Goal: Task Accomplishment & Management: Manage account settings

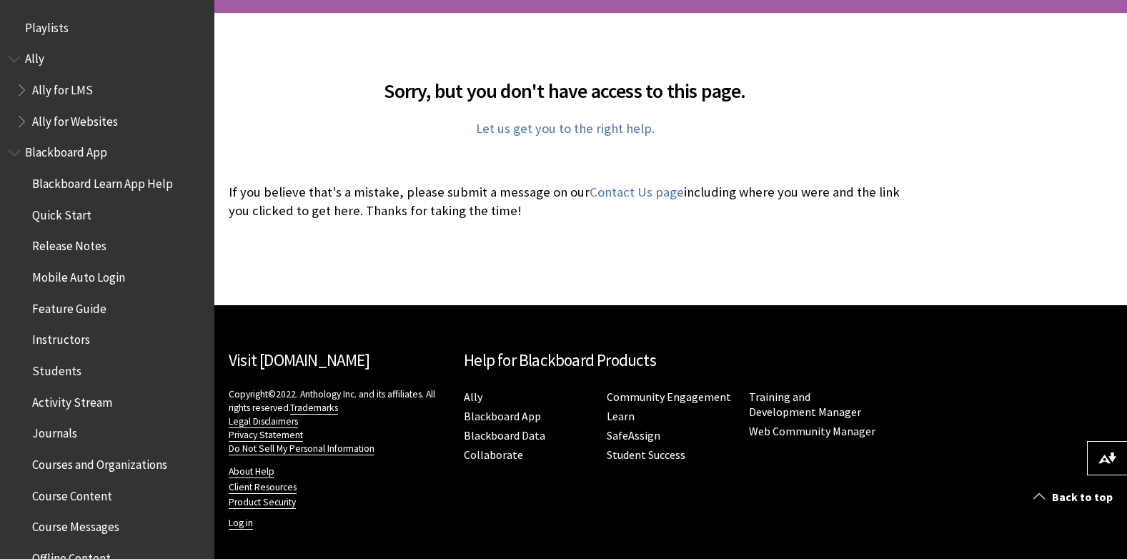
scroll to position [295, 0]
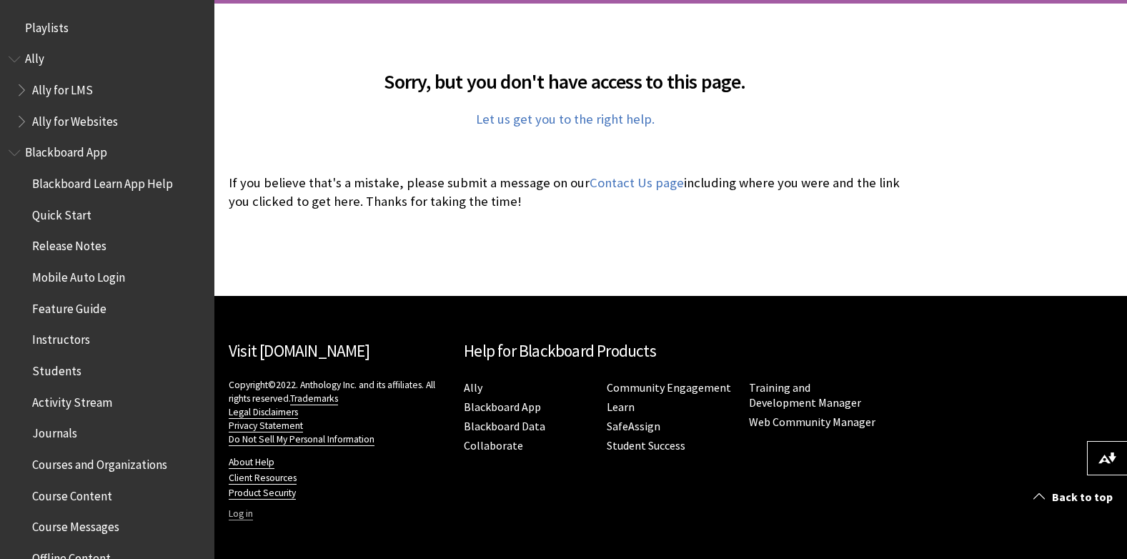
click at [237, 516] on link "Log in" at bounding box center [241, 513] width 24 height 13
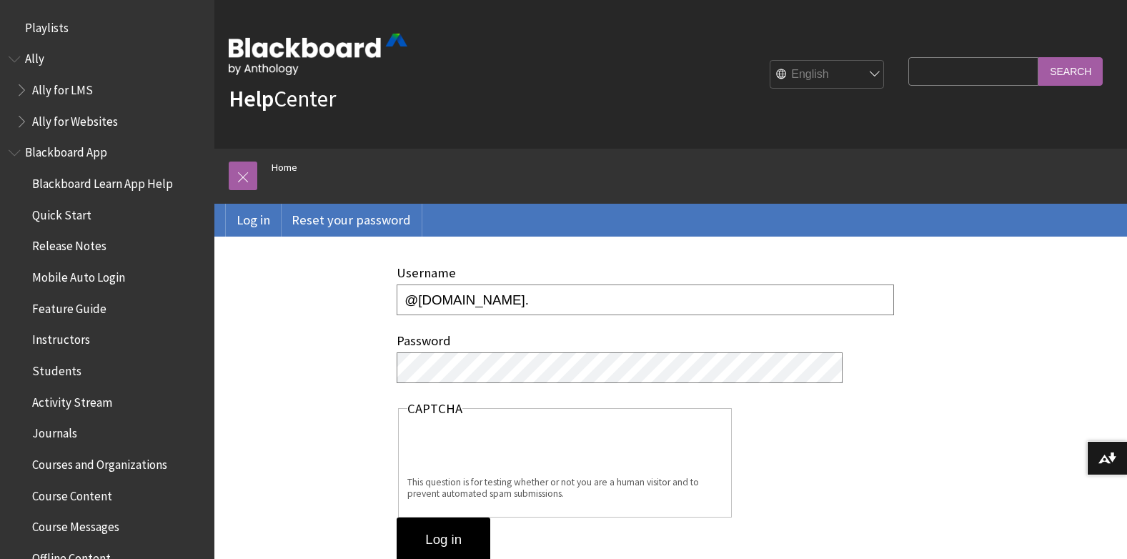
click at [402, 297] on input "@tafe.wa.edu.au." at bounding box center [645, 299] width 497 height 31
type input "50047837@tafe.wa.edu.au."
click at [459, 538] on input "Log in" at bounding box center [444, 539] width 94 height 44
click at [605, 299] on input "[EMAIL_ADDRESS][DOMAIN_NAME]." at bounding box center [645, 299] width 497 height 31
type input "50047837@tafe.wa.edu.au"
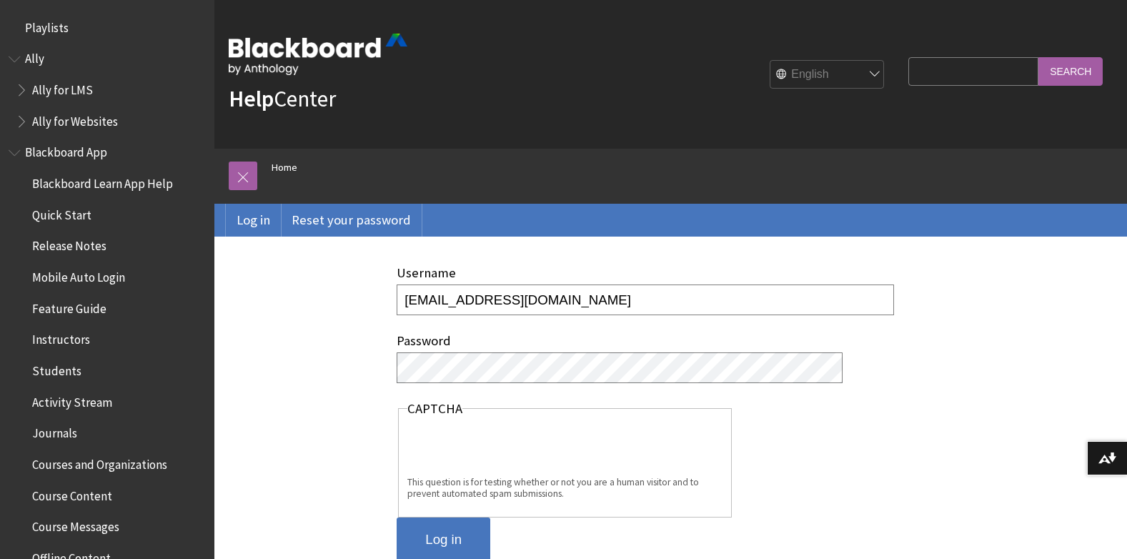
click at [447, 531] on input "Log in" at bounding box center [444, 539] width 94 height 44
click at [257, 223] on link "Log in" at bounding box center [253, 220] width 55 height 33
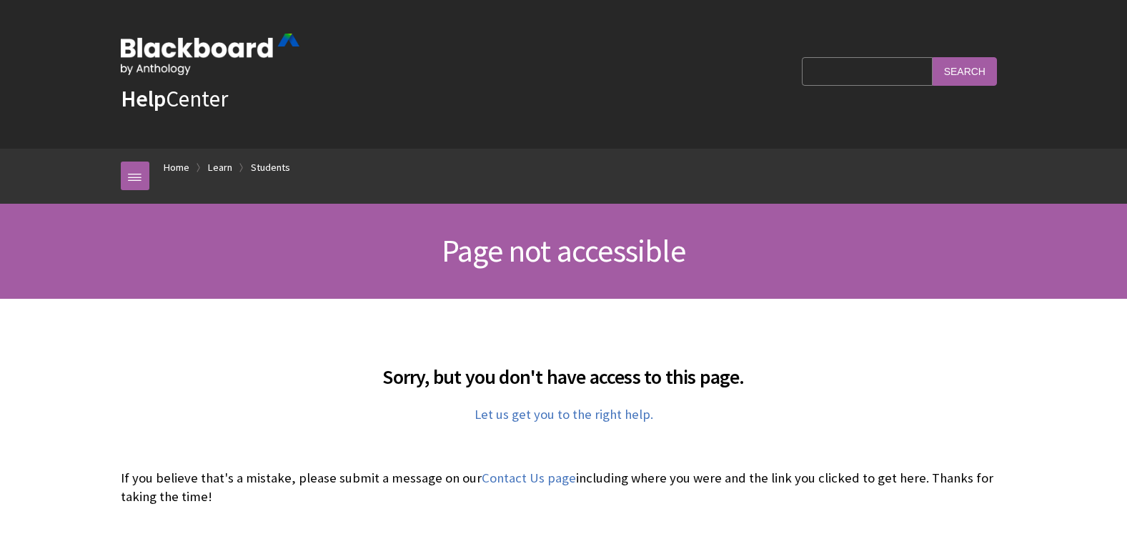
scroll to position [295, 0]
